Goal: Task Accomplishment & Management: Complete application form

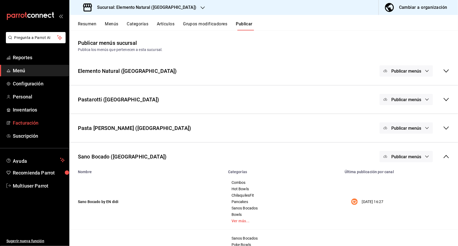
scroll to position [26, 0]
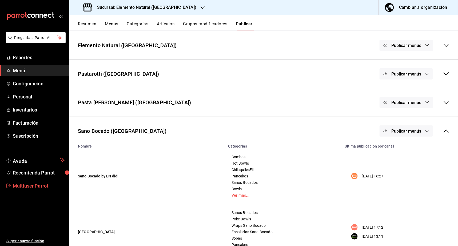
click at [36, 189] on link "Multiuser Parrot" at bounding box center [34, 185] width 69 height 11
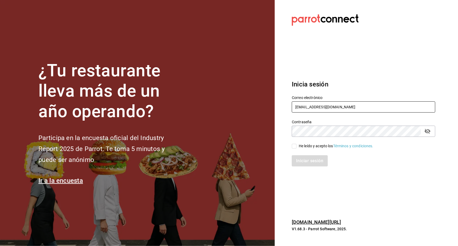
click at [310, 111] on input "multiuser@elemento.com" at bounding box center [364, 106] width 144 height 11
type input "m"
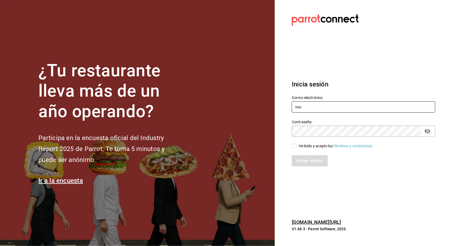
type input "nucafe@mx.com"
click at [296, 146] on input "He leído y acepto los Términos y condiciones." at bounding box center [294, 146] width 5 height 5
checkbox input "true"
click at [300, 160] on button "Iniciar sesión" at bounding box center [310, 160] width 36 height 11
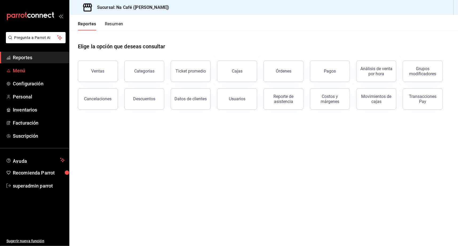
click at [18, 71] on span "Menú" at bounding box center [39, 70] width 52 height 7
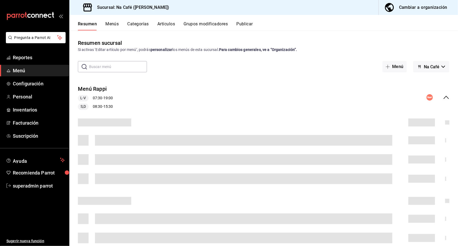
click at [423, 8] on div "Cambiar a organización" at bounding box center [423, 7] width 48 height 7
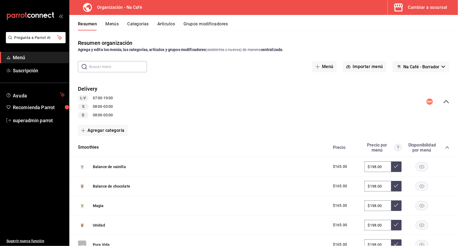
click at [173, 23] on button "Artículos" at bounding box center [166, 25] width 18 height 9
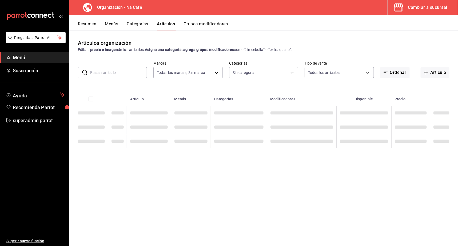
type input "0ae81b57-6fc5-4309-aed5-3ed702b3d5f6,2c1aadaf-e809-4e7a-b793-d27f9e7eb3f1,a6b0f…"
type input "da8c5a01-12cc-49e0-b2d4-a509d2ef6286,bf11d71e-84fe-47f2-947e-0729f7d4dd96,13cdc…"
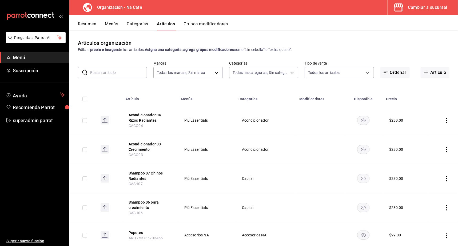
click at [449, 121] on icon "actions" at bounding box center [446, 120] width 5 height 5
click at [437, 132] on span "Editar" at bounding box center [431, 133] width 14 height 6
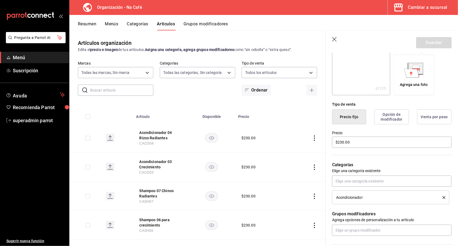
scroll to position [85, 0]
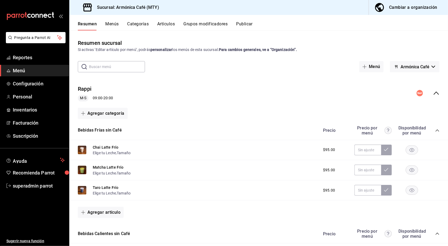
click at [30, 192] on ul "Sugerir nueva función" at bounding box center [34, 219] width 69 height 55
click at [32, 184] on span "superadmin parrot" at bounding box center [39, 185] width 52 height 7
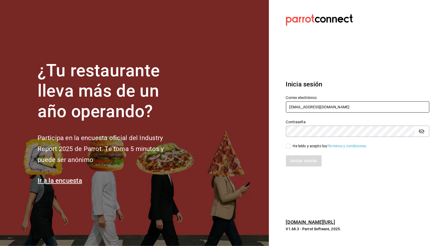
click at [293, 111] on input "[EMAIL_ADDRESS][DOMAIN_NAME]" at bounding box center [358, 106] width 144 height 11
click at [318, 103] on input "Multiuser@" at bounding box center [358, 106] width 144 height 11
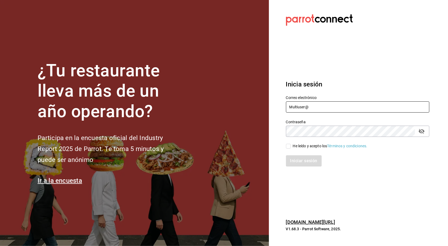
drag, startPoint x: 318, startPoint y: 105, endPoint x: 281, endPoint y: 104, distance: 37.4
click at [281, 104] on div "Correo electrónico Multiuser@" at bounding box center [355, 101] width 150 height 24
paste input "multiuser@humanitree.com Parr0tConnec7"
click at [354, 104] on input "multiuser@humanitree.com Parr0tConnec7" at bounding box center [358, 106] width 144 height 11
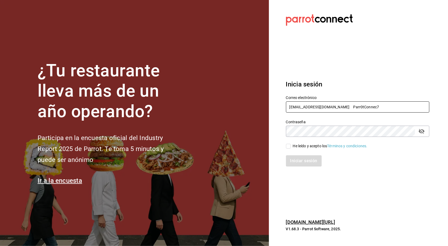
click at [354, 104] on input "multiuser@humanitree.com Parr0tConnec7" at bounding box center [358, 106] width 144 height 11
click at [352, 107] on input "multiuser@humanitree.com Parr0tConnec7" at bounding box center [358, 106] width 144 height 11
type input "multiuser@humanitree.com"
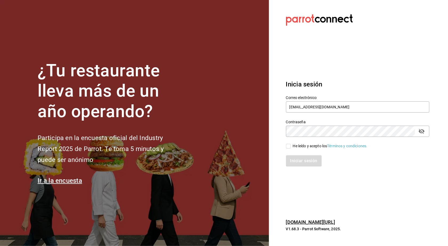
click at [296, 145] on div "He leído y acepto los Términos y condiciones." at bounding box center [330, 146] width 75 height 6
click at [291, 145] on input "He leído y acepto los Términos y condiciones." at bounding box center [288, 146] width 5 height 5
checkbox input "true"
click at [296, 155] on div "Iniciar sesión" at bounding box center [355, 158] width 150 height 18
click at [297, 163] on button "Iniciar sesión" at bounding box center [304, 160] width 36 height 11
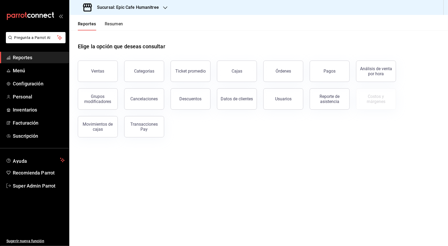
click at [165, 9] on icon "button" at bounding box center [165, 8] width 4 height 4
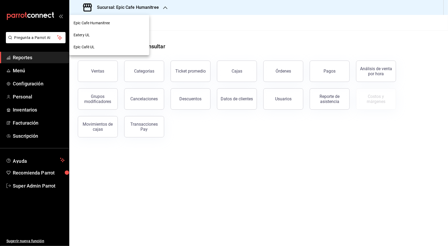
drag, startPoint x: 190, startPoint y: 45, endPoint x: 204, endPoint y: 94, distance: 51.7
click at [204, 94] on div at bounding box center [224, 123] width 448 height 246
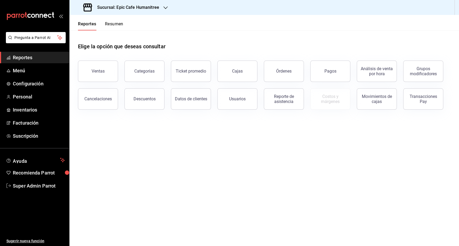
click at [159, 8] on div "Sucursal: Epic Cafe Humanitree" at bounding box center [122, 7] width 96 height 15
click at [148, 9] on h3 "Sucursal: Epic Cafe Humanitree" at bounding box center [126, 7] width 66 height 6
click at [156, 9] on h3 "Sucursal: Epic Cafe Humanitree" at bounding box center [126, 7] width 66 height 6
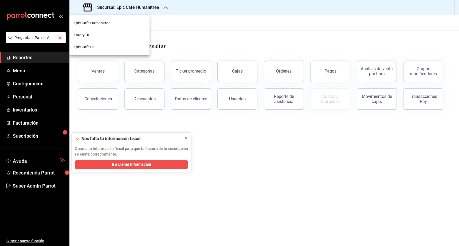
click at [22, 70] on div at bounding box center [229, 123] width 459 height 246
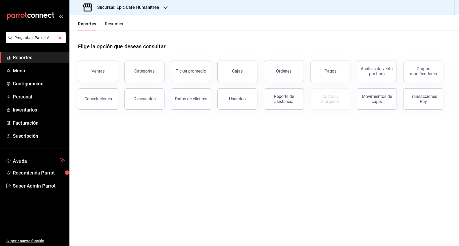
click at [139, 10] on h3 "Sucursal: Epic Cafe Humanitree" at bounding box center [126, 7] width 66 height 6
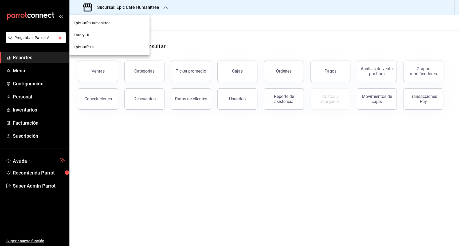
click at [104, 31] on div "Eatery UL" at bounding box center [109, 35] width 80 height 12
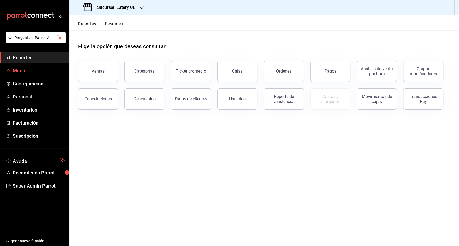
click at [20, 71] on span "Menú" at bounding box center [39, 70] width 52 height 7
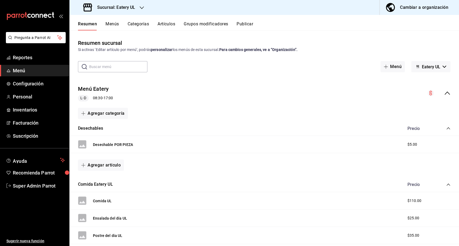
click at [140, 9] on icon "button" at bounding box center [142, 8] width 4 height 4
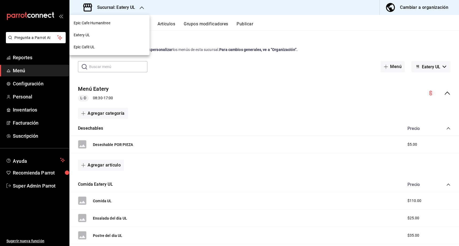
click at [85, 36] on span "Eatery UL" at bounding box center [82, 35] width 16 height 6
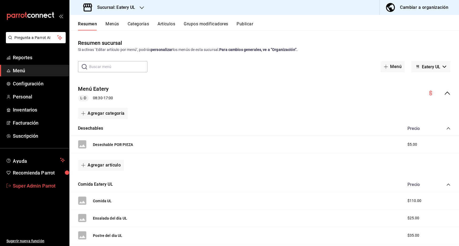
click at [26, 185] on span "Super Admin Parrot" at bounding box center [39, 185] width 52 height 7
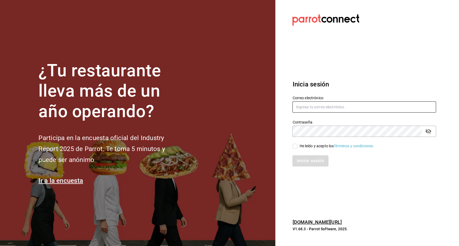
type input "multiuser@humanitree.com"
click at [316, 147] on div "He leído y acepto los Términos y condiciones." at bounding box center [336, 146] width 75 height 6
click at [297, 147] on input "He leído y acepto los Términos y condiciones." at bounding box center [294, 146] width 5 height 5
checkbox input "true"
click at [293, 166] on button "Iniciar sesión" at bounding box center [310, 160] width 36 height 11
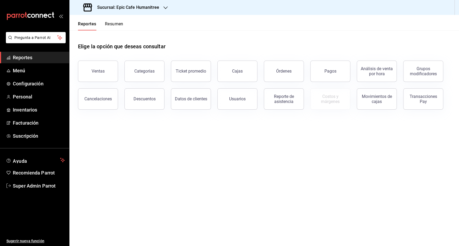
click at [128, 7] on h3 "Sucursal: Epic Cafe Humanitree" at bounding box center [126, 7] width 66 height 6
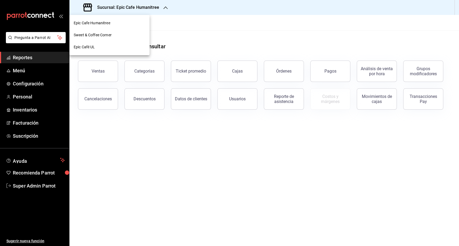
click at [21, 72] on div at bounding box center [229, 123] width 459 height 246
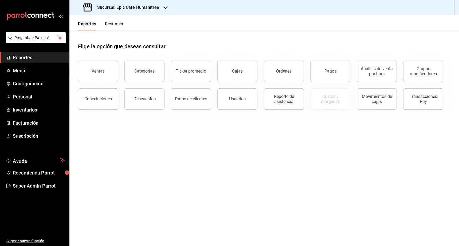
click at [20, 72] on div "Epic Cafe Humanitree Sweet & Coffee Corner Epic Café UL" at bounding box center [229, 123] width 459 height 246
click at [19, 72] on span "Menú" at bounding box center [39, 70] width 52 height 7
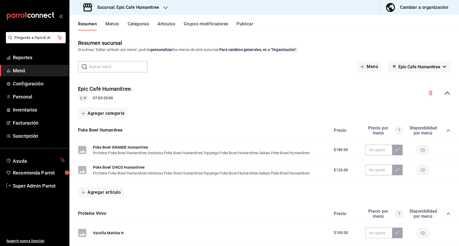
click at [427, 63] on button "Epic Cafe Humanitree" at bounding box center [418, 66] width 63 height 11
click at [148, 4] on div at bounding box center [229, 123] width 459 height 246
click at [148, 6] on body "Pregunta a Parrot AI Reportes Menú Configuración Personal Inventarios Facturaci…" at bounding box center [229, 123] width 459 height 246
click at [146, 11] on div "Sucursal: Epic Cafe Humanitree" at bounding box center [122, 7] width 96 height 15
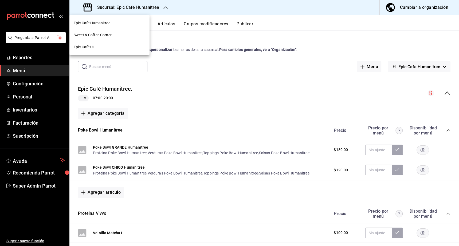
click at [97, 31] on div "Sweet & Coffee Corner" at bounding box center [109, 35] width 80 height 12
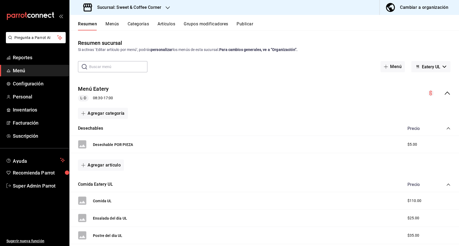
click at [435, 70] on button "Eatery UL" at bounding box center [430, 66] width 39 height 11
click at [435, 70] on div at bounding box center [229, 123] width 459 height 246
click at [432, 68] on span "Eatery UL" at bounding box center [430, 66] width 18 height 5
click at [157, 3] on div at bounding box center [229, 123] width 459 height 246
click at [153, 10] on h3 "Sucursal: Sweet & Coffee Corner" at bounding box center [127, 7] width 68 height 6
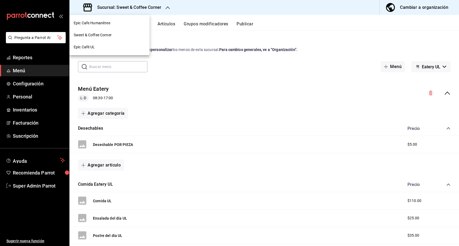
click at [257, 8] on div at bounding box center [229, 123] width 459 height 246
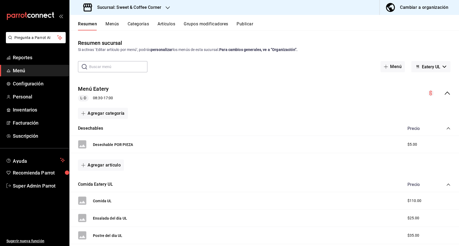
click at [149, 9] on h3 "Sucursal: Sweet & Coffee Corner" at bounding box center [127, 7] width 68 height 6
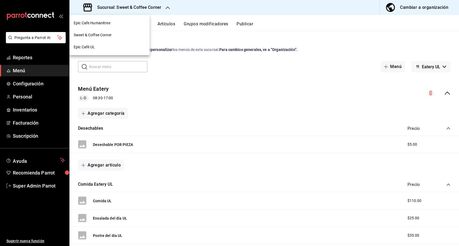
click at [103, 36] on span "Sweet & Coffee Corner" at bounding box center [93, 35] width 38 height 6
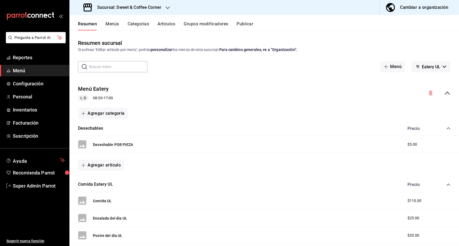
click at [431, 70] on button "Eatery UL" at bounding box center [430, 66] width 39 height 11
click at [423, 93] on li "Epic Café UL" at bounding box center [425, 93] width 33 height 13
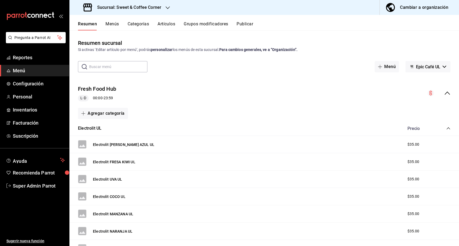
click at [432, 66] on span "Epic Café UL" at bounding box center [428, 66] width 24 height 5
click at [417, 81] on li "Eatery UL" at bounding box center [422, 80] width 33 height 13
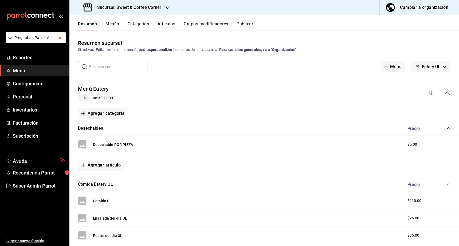
click at [430, 69] on span "Eatery UL" at bounding box center [430, 66] width 18 height 5
click at [397, 30] on div at bounding box center [229, 123] width 459 height 246
click at [155, 8] on h3 "Sucursal: Sweet & Coffee Corner" at bounding box center [127, 7] width 68 height 6
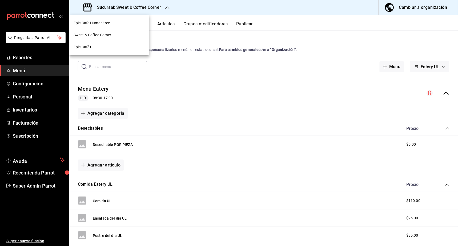
click at [369, 41] on div at bounding box center [229, 123] width 458 height 246
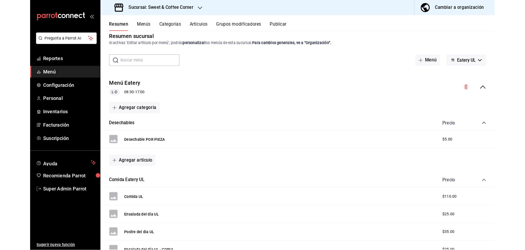
scroll to position [12, 0]
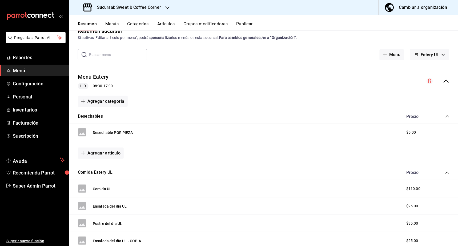
click at [428, 56] on span "Eatery UL" at bounding box center [430, 54] width 18 height 5
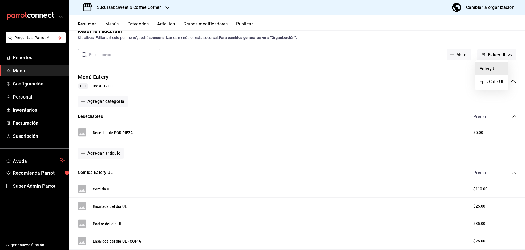
click at [458, 68] on li "Eatery UL" at bounding box center [492, 68] width 33 height 13
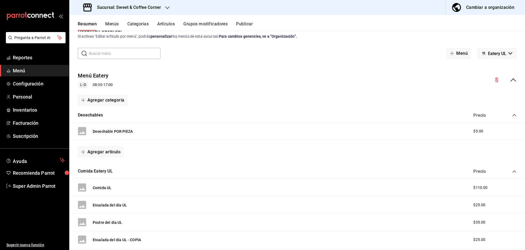
click at [458, 81] on icon "collapse-menu-row" at bounding box center [514, 80] width 6 height 6
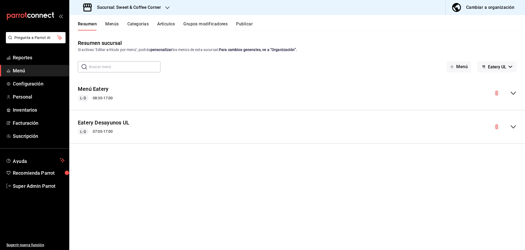
scroll to position [0, 0]
click at [148, 9] on h3 "Sucursal: Sweet & Coffee Corner" at bounding box center [127, 7] width 68 height 6
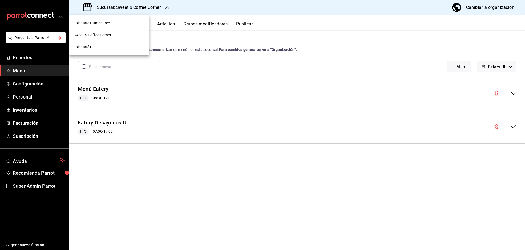
click at [108, 24] on span "Epic Cafe Humanitree" at bounding box center [92, 23] width 37 height 6
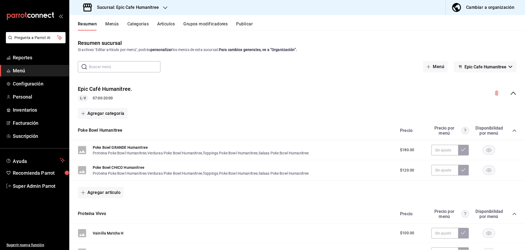
click at [118, 5] on h3 "Sucursal: Epic Cafe Humanitree" at bounding box center [126, 7] width 66 height 6
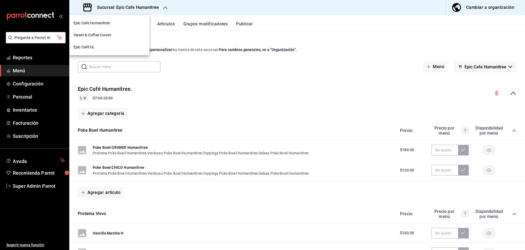
click at [99, 49] on div "Epic Café UL" at bounding box center [109, 47] width 71 height 6
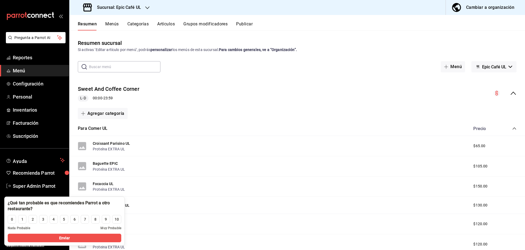
click at [458, 94] on icon "collapse-menu-row" at bounding box center [514, 93] width 6 height 6
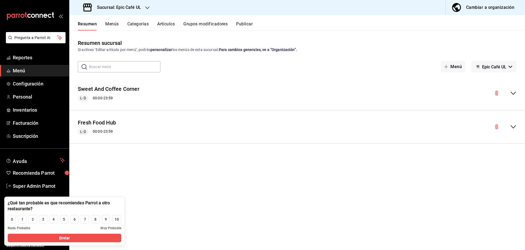
click at [136, 10] on h3 "Sucursal: Epic Café UL" at bounding box center [117, 7] width 48 height 6
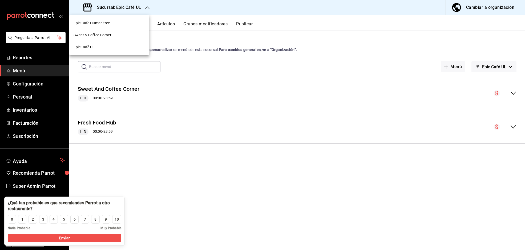
click at [222, 198] on div at bounding box center [262, 125] width 525 height 250
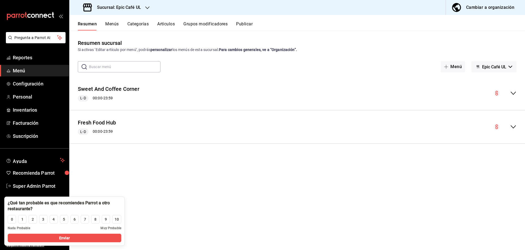
click at [148, 9] on icon "button" at bounding box center [147, 8] width 4 height 4
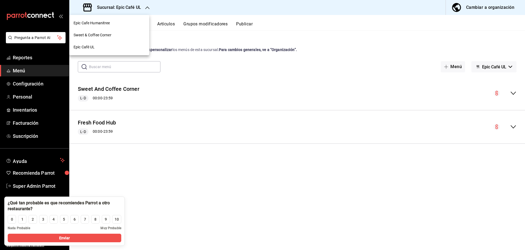
click at [99, 31] on div "Sweet & Coffee Corner" at bounding box center [109, 35] width 80 height 12
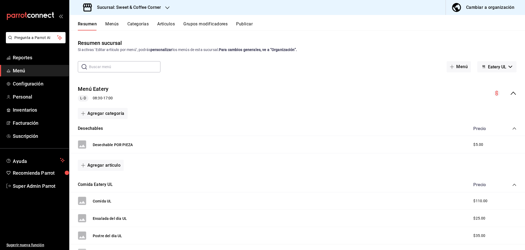
click at [458, 70] on button "Eatery UL" at bounding box center [497, 66] width 39 height 11
click at [458, 95] on li "Epic Café UL" at bounding box center [492, 93] width 33 height 13
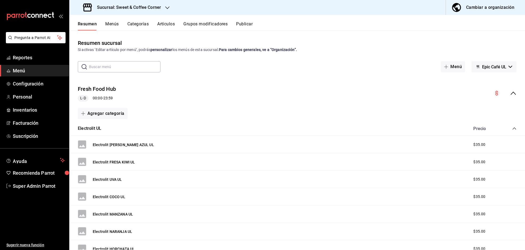
click at [458, 95] on icon "collapse-menu-row" at bounding box center [514, 93] width 6 height 6
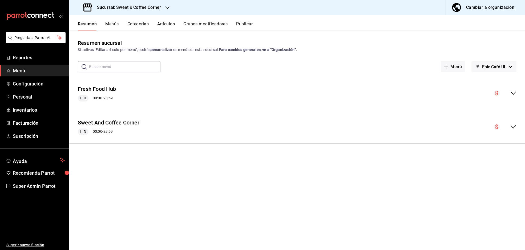
click at [458, 93] on icon "collapse-menu-row" at bounding box center [514, 93] width 6 height 6
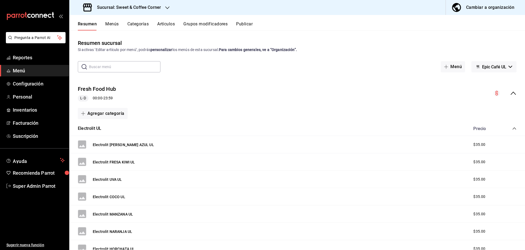
click at [458, 94] on icon "collapse-menu-row" at bounding box center [514, 93] width 6 height 6
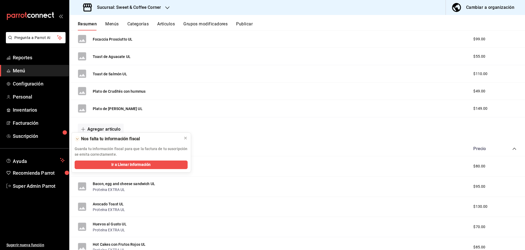
scroll to position [191, 0]
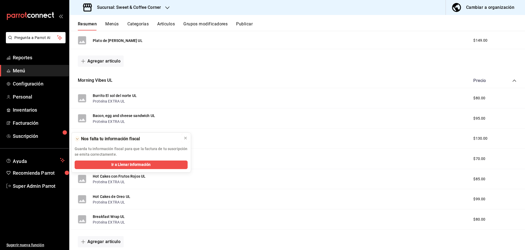
click at [184, 137] on icon at bounding box center [186, 138] width 4 height 4
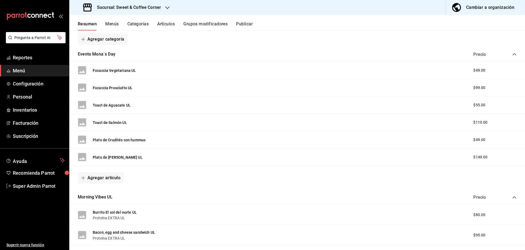
scroll to position [0, 0]
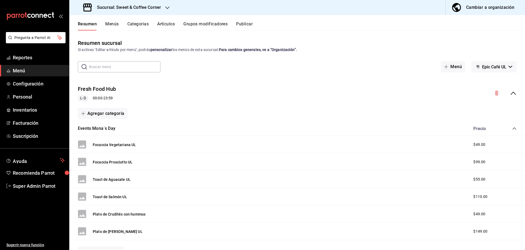
click at [159, 8] on h3 "Sucursal: Sweet & Coffee Corner" at bounding box center [127, 7] width 68 height 6
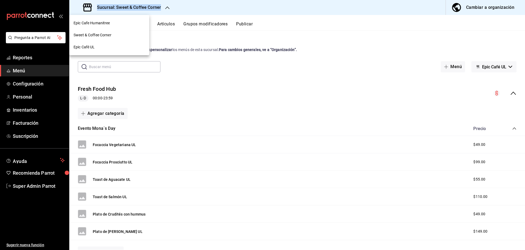
click at [85, 48] on span "Epic Café UL" at bounding box center [84, 47] width 21 height 6
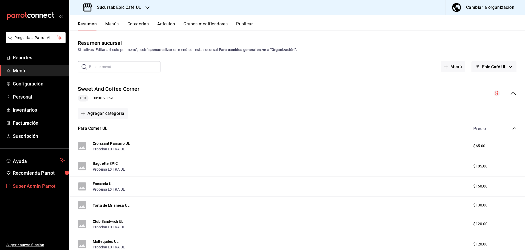
click at [39, 189] on span "Super Admin Parrot" at bounding box center [39, 185] width 52 height 7
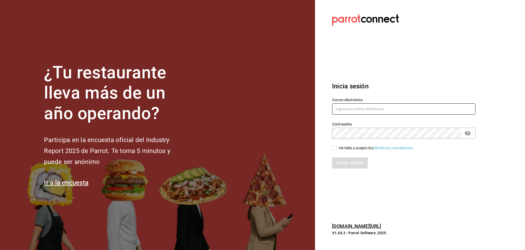
type input "multiuser@humanitree.com"
click at [338, 146] on span "He leído y acepto los Términos y condiciones." at bounding box center [375, 148] width 77 height 6
click at [337, 146] on input "He leído y acepto los Términos y condiciones." at bounding box center [334, 148] width 5 height 5
checkbox input "true"
click at [338, 162] on button "Iniciar sesión" at bounding box center [350, 162] width 36 height 11
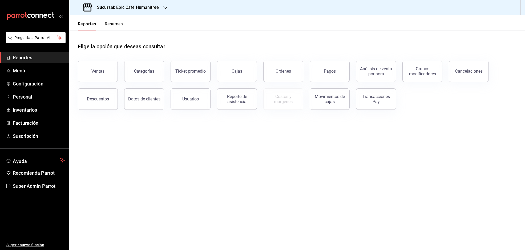
click at [118, 9] on h3 "Sucursal: Epic Cafe Humanitree" at bounding box center [126, 7] width 66 height 6
click at [80, 48] on span "Fresh Food" at bounding box center [83, 47] width 19 height 6
click at [12, 75] on link "Menú" at bounding box center [34, 70] width 69 height 11
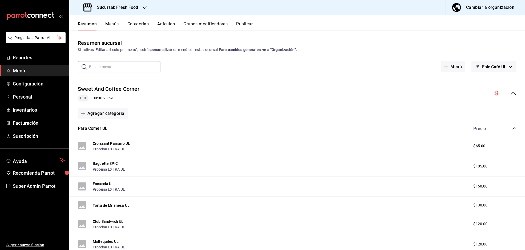
click at [486, 66] on span "Epic Café UL" at bounding box center [495, 66] width 24 height 5
click at [486, 94] on li "Eatery Humanitree" at bounding box center [489, 93] width 44 height 13
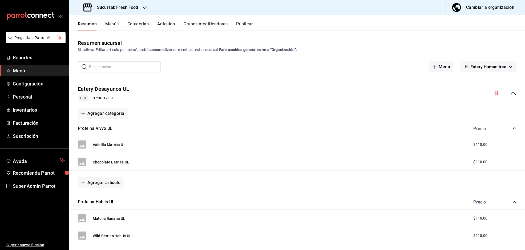
click at [511, 92] on icon "collapse-menu-row" at bounding box center [514, 93] width 6 height 6
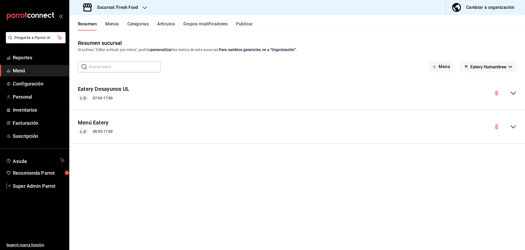
click at [144, 8] on icon "button" at bounding box center [145, 7] width 4 height 3
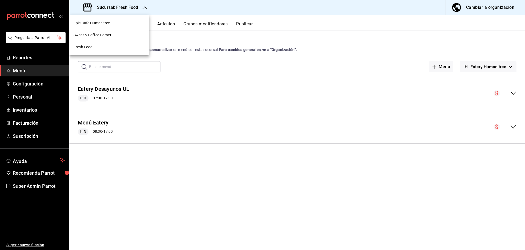
click at [82, 47] on span "Fresh Food" at bounding box center [83, 47] width 19 height 6
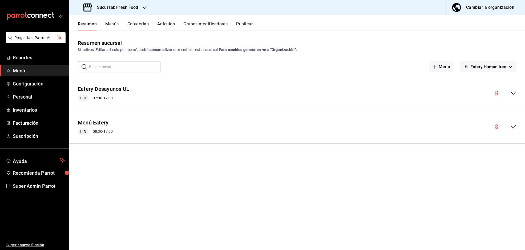
click at [508, 71] on button "Eatery Humanitree" at bounding box center [488, 66] width 57 height 11
click at [495, 82] on li "Epic Café UL" at bounding box center [489, 80] width 44 height 13
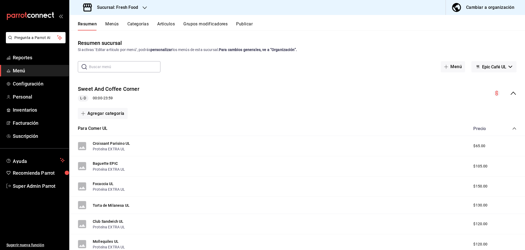
click at [511, 94] on icon "collapse-menu-row" at bounding box center [513, 92] width 5 height 3
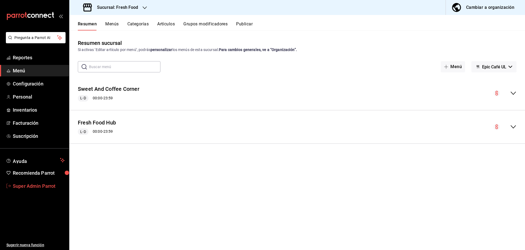
click at [14, 187] on span "Super Admin Parrot" at bounding box center [39, 185] width 52 height 7
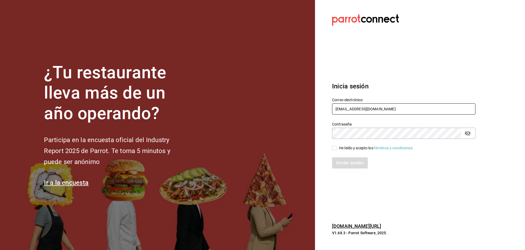
click at [338, 113] on input "multiuser@humanitree.com" at bounding box center [404, 108] width 144 height 11
type input "germinapanaderia@cdmx.com"
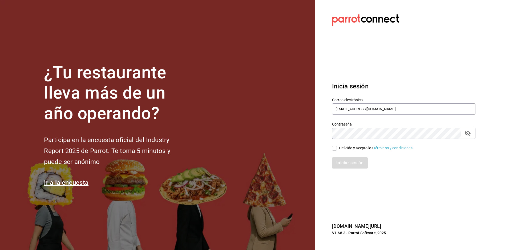
click at [333, 149] on input "He leído y acepto los Términos y condiciones." at bounding box center [334, 148] width 5 height 5
checkbox input "true"
click at [342, 164] on button "Iniciar sesión" at bounding box center [350, 162] width 36 height 11
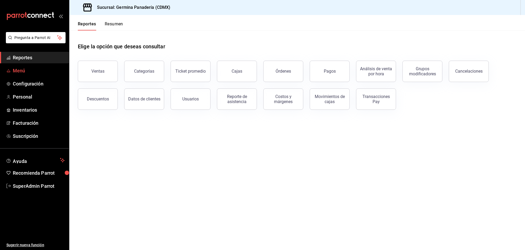
click at [16, 67] on span "Menú" at bounding box center [39, 70] width 52 height 7
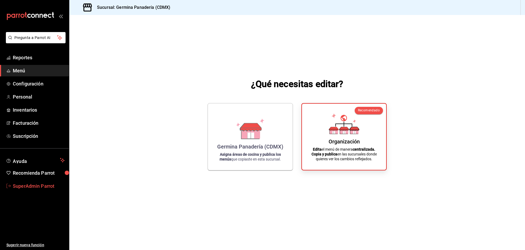
click at [26, 186] on span "SuperAdmin Parrot" at bounding box center [39, 185] width 52 height 7
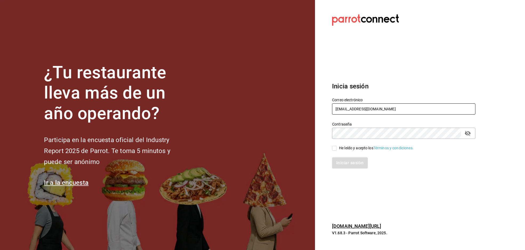
click at [362, 107] on input "germinapanaderia@cdmx.com" at bounding box center [404, 108] width 144 height 11
type input "[EMAIL_ADDRESS][DOMAIN_NAME]"
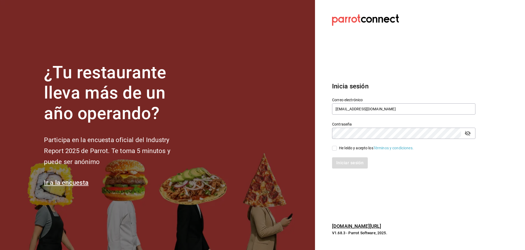
click at [349, 149] on div "He leído y acepto los Términos y condiciones." at bounding box center [376, 148] width 75 height 6
click at [337, 149] on input "He leído y acepto los Términos y condiciones." at bounding box center [334, 148] width 5 height 5
checkbox input "true"
click at [349, 164] on button "Iniciar sesión" at bounding box center [350, 162] width 36 height 11
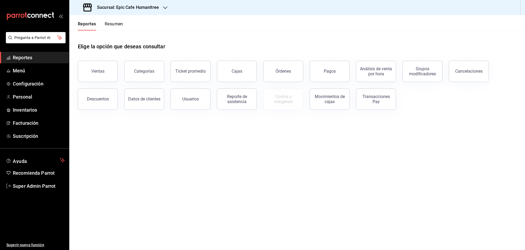
click at [155, 7] on h3 "Sucursal: Epic Cafe Humanitree" at bounding box center [126, 7] width 66 height 6
click at [259, 45] on div at bounding box center [262, 125] width 525 height 250
click at [150, 8] on h3 "Sucursal: Epic Cafe Humanitree" at bounding box center [126, 7] width 66 height 6
click at [22, 70] on span "Menú" at bounding box center [39, 70] width 52 height 7
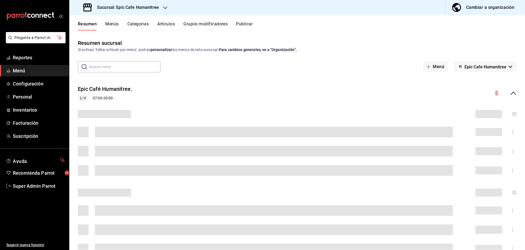
click at [482, 71] on button "Epic Cafe Humanitree" at bounding box center [485, 66] width 63 height 11
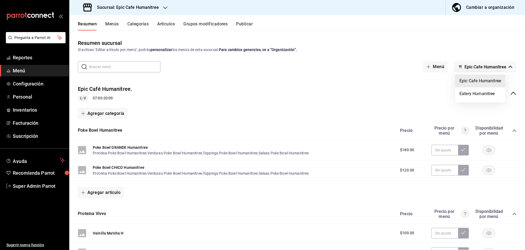
click at [140, 1] on div at bounding box center [262, 125] width 525 height 250
click at [137, 8] on h3 "Sucursal: Epic Cafe Humanitree" at bounding box center [126, 7] width 66 height 6
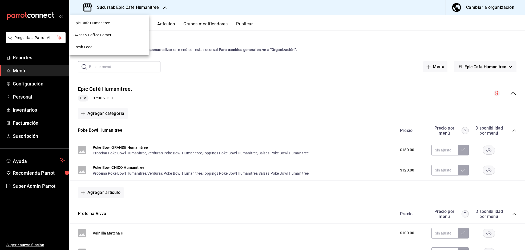
click at [95, 36] on span "Sweet & Coffee Corner" at bounding box center [93, 35] width 38 height 6
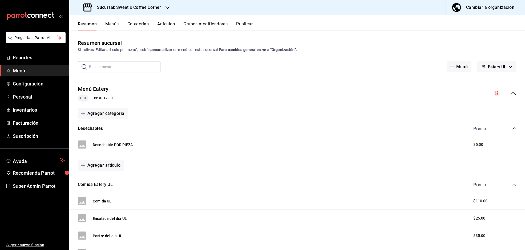
click at [483, 71] on button "Eatery UL" at bounding box center [497, 66] width 39 height 11
click at [476, 48] on div at bounding box center [262, 125] width 525 height 250
click at [507, 68] on button "Eatery UL" at bounding box center [497, 66] width 39 height 11
click at [507, 68] on div at bounding box center [262, 125] width 525 height 250
click at [147, 13] on div "Sucursal: Sweet & Coffee Corner" at bounding box center [123, 7] width 98 height 15
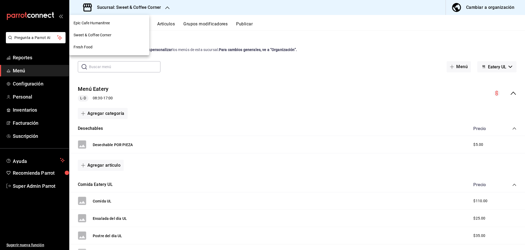
click at [18, 85] on div at bounding box center [262, 125] width 525 height 250
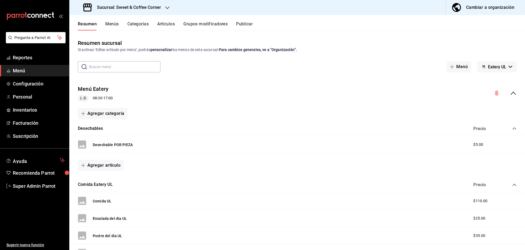
click at [19, 83] on div "Epic Cafe Humanitree Sweet & Coffee Corner Fresh Food" at bounding box center [262, 125] width 525 height 250
click at [28, 84] on span "Configuración" at bounding box center [39, 83] width 52 height 7
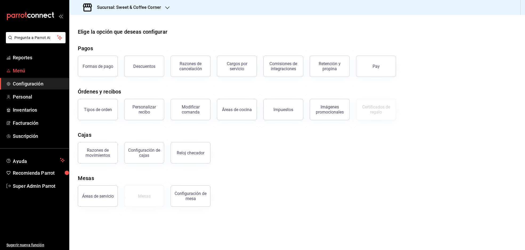
click at [14, 70] on span "Menú" at bounding box center [39, 70] width 52 height 7
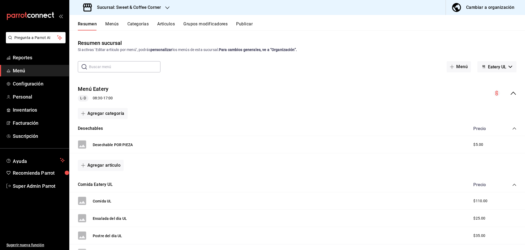
click at [159, 7] on h3 "Sucursal: Sweet & Coffee Corner" at bounding box center [127, 7] width 68 height 6
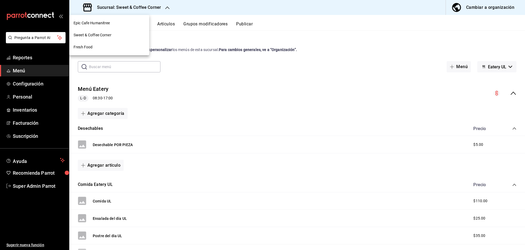
click at [176, 41] on div at bounding box center [262, 125] width 525 height 250
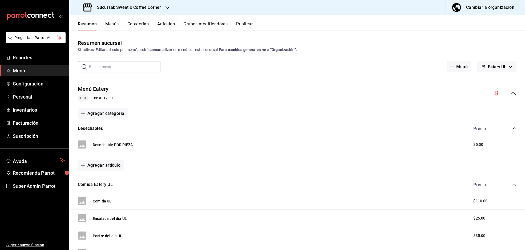
click at [110, 26] on button "Menús" at bounding box center [111, 25] width 13 height 9
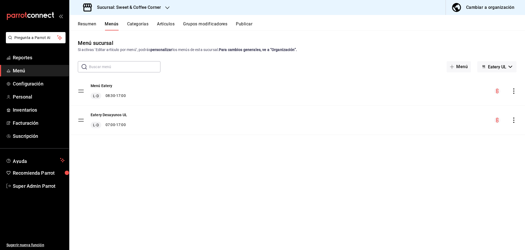
click at [506, 69] on span "Eatery UL" at bounding box center [497, 66] width 18 height 5
click at [37, 189] on div at bounding box center [262, 125] width 525 height 250
click at [36, 188] on span "Super Admin Parrot" at bounding box center [39, 185] width 52 height 7
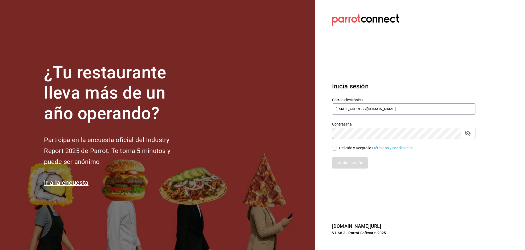
click at [361, 100] on label "Correo electrónico" at bounding box center [404, 100] width 144 height 4
click at [352, 109] on input "multiuser@humanitree.com" at bounding box center [404, 108] width 144 height 11
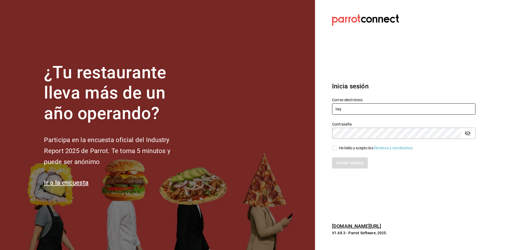
type input "taqueriaestacionsuadero@portales.com"
click at [363, 145] on div "He leído y acepto los Términos y condiciones." at bounding box center [376, 148] width 75 height 6
click at [337, 146] on input "He leído y acepto los Términos y condiciones." at bounding box center [334, 148] width 5 height 5
checkbox input "true"
click at [339, 158] on button "Iniciar sesión" at bounding box center [350, 162] width 36 height 11
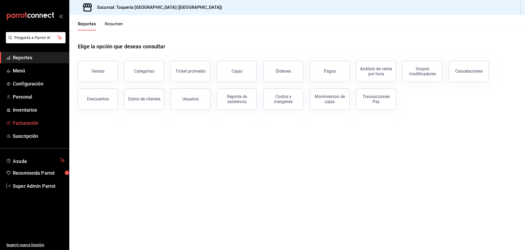
click at [13, 123] on span "Facturación" at bounding box center [39, 122] width 52 height 7
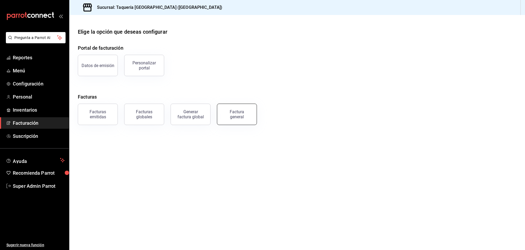
click at [245, 118] on div "Factura general" at bounding box center [237, 114] width 27 height 10
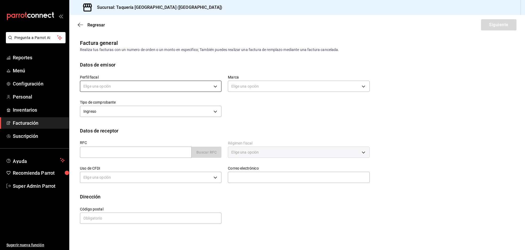
click at [175, 84] on body "Pregunta a Parrot AI Reportes Menú Configuración Personal Inventarios Facturaci…" at bounding box center [262, 125] width 525 height 250
click at [145, 111] on li "OPERADORA DE EVENTOS Y RESTAURANTES ESTACIÓN SUADERO" at bounding box center [150, 113] width 141 height 10
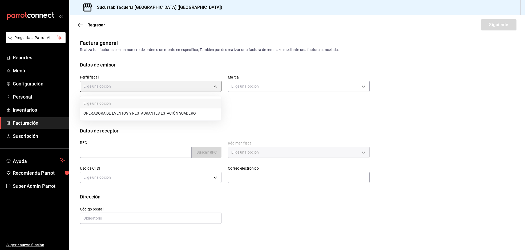
type input "be238e77-3106-4679-bda9-3d905fee8344"
type input "a4e5b688-844c-493a-8c80-7f518f0236ac"
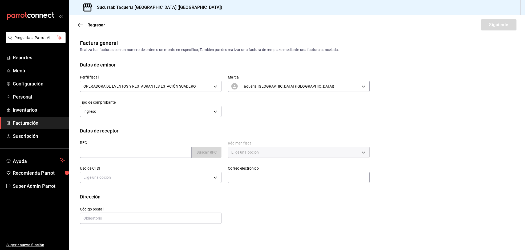
click at [245, 154] on div "Elige una opción" at bounding box center [299, 151] width 142 height 11
click at [149, 157] on input "text" at bounding box center [136, 151] width 112 height 11
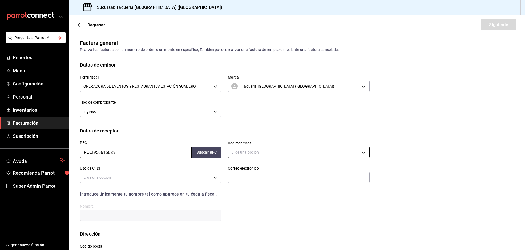
type input "ROCI9506156S9"
click at [250, 152] on body "Pregunta a Parrot AI Reportes Menú Configuración Personal Inventarios Facturaci…" at bounding box center [262, 125] width 525 height 250
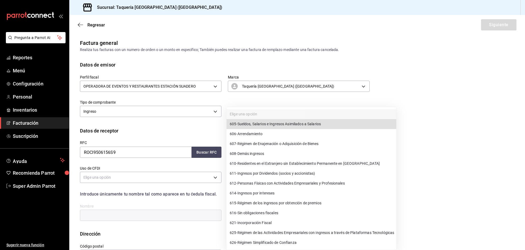
click at [171, 181] on div at bounding box center [262, 125] width 525 height 250
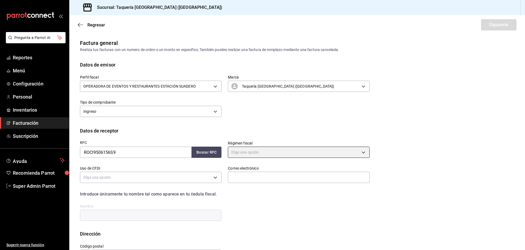
scroll to position [20, 0]
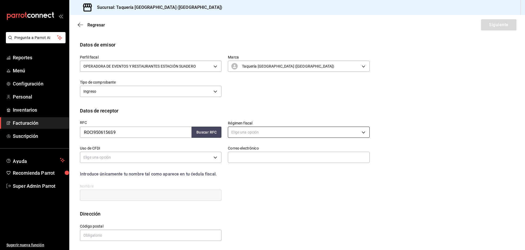
click at [266, 136] on body "Pregunta a Parrot AI Reportes Menú Configuración Personal Inventarios Facturaci…" at bounding box center [262, 125] width 525 height 250
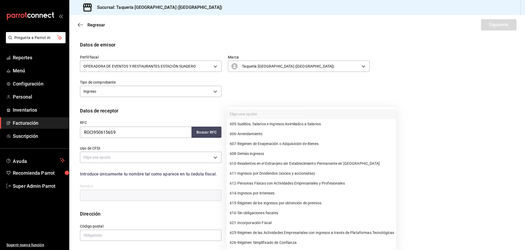
click at [170, 179] on div at bounding box center [262, 125] width 525 height 250
click at [265, 129] on body "Pregunta a Parrot AI Reportes Menú Configuración Personal Inventarios Facturaci…" at bounding box center [262, 125] width 525 height 250
click at [251, 213] on span "616 - Sin obligaciones fiscales" at bounding box center [254, 213] width 49 height 6
type input "616"
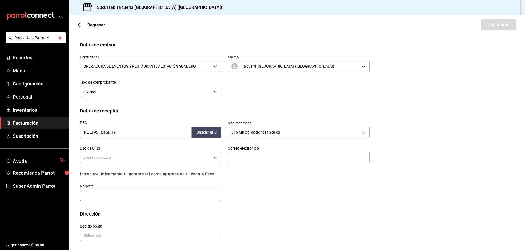
click at [171, 190] on input "text" at bounding box center [151, 194] width 142 height 11
type input "MATCHA"
type input "76146"
click at [246, 157] on input "text" at bounding box center [299, 157] width 142 height 11
type input "[PERSON_NAME][EMAIL_ADDRESS][DOMAIN_NAME]"
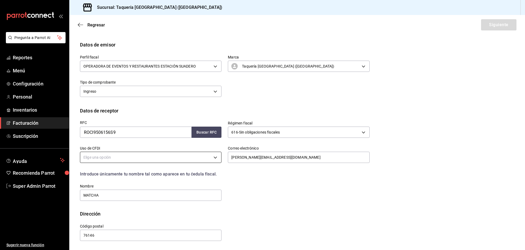
click at [188, 158] on body "Pregunta a Parrot AI Reportes Menú Configuración Personal Inventarios Facturaci…" at bounding box center [262, 125] width 525 height 250
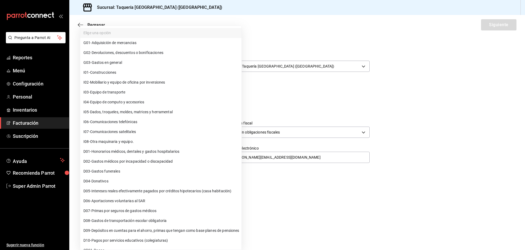
click at [161, 159] on span "D02 - Gastos médicos por incapacidad o discapacidad" at bounding box center [127, 161] width 89 height 6
type input "D02"
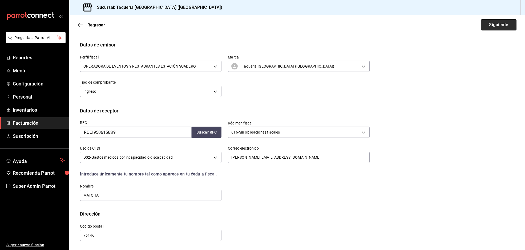
click at [489, 28] on button "Siguiente" at bounding box center [498, 24] width 35 height 11
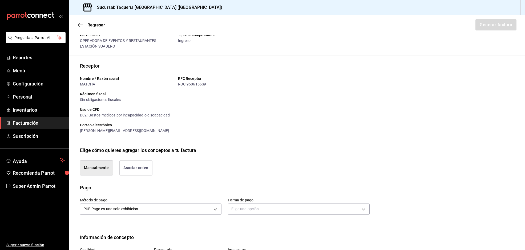
scroll to position [0, 0]
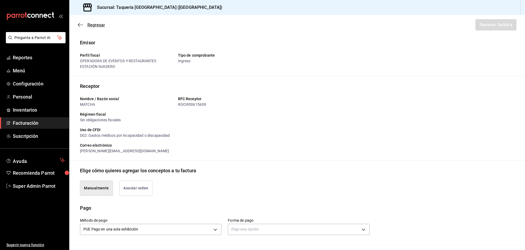
click at [79, 24] on icon "button" at bounding box center [80, 24] width 5 height 5
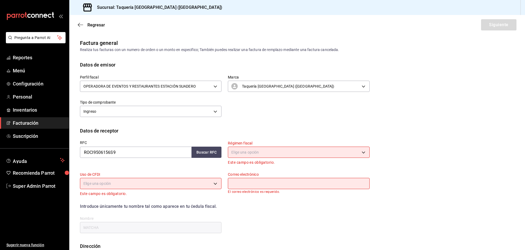
click at [79, 24] on icon "button" at bounding box center [80, 24] width 5 height 5
